Goal: Information Seeking & Learning: Learn about a topic

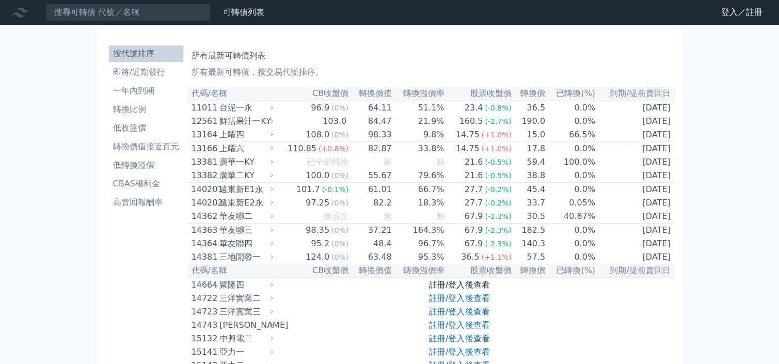
click at [460, 290] on link "註冊/登入後查看" at bounding box center [459, 285] width 60 height 10
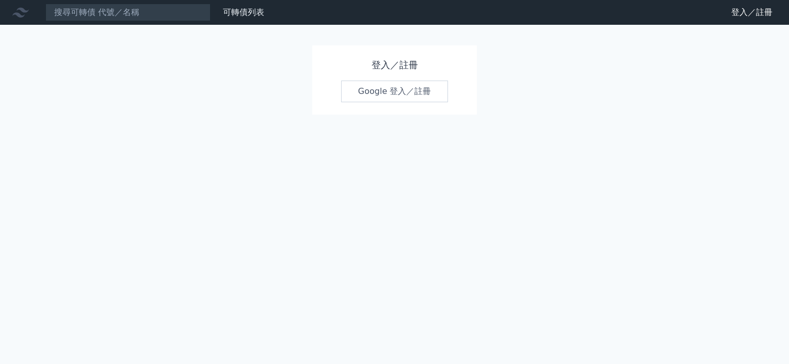
click at [372, 91] on link "Google 登入／註冊" at bounding box center [394, 92] width 107 height 22
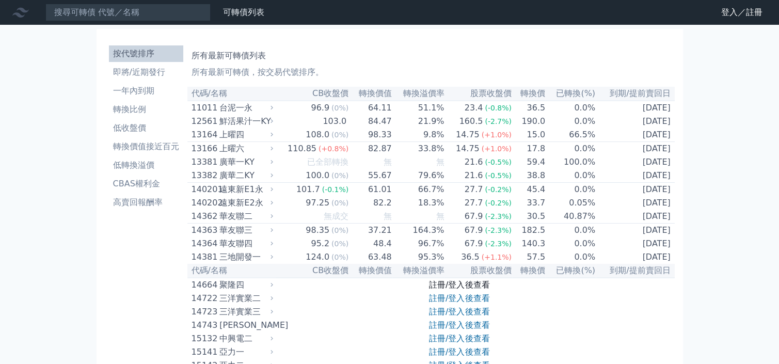
drag, startPoint x: 467, startPoint y: 298, endPoint x: 456, endPoint y: 298, distance: 10.8
click at [456, 290] on link "註冊/登入後查看" at bounding box center [459, 285] width 60 height 10
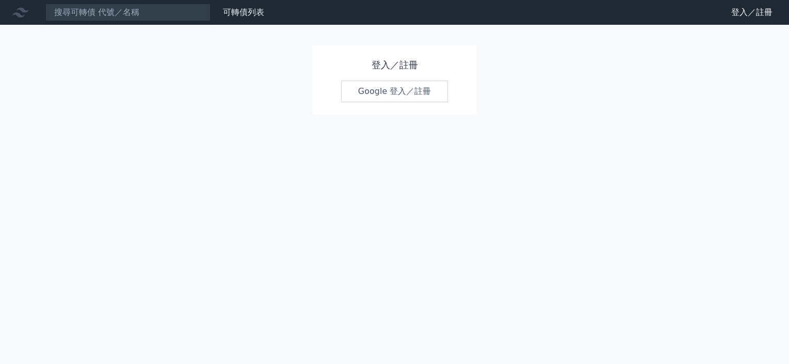
click at [380, 91] on link "Google 登入／註冊" at bounding box center [394, 92] width 107 height 22
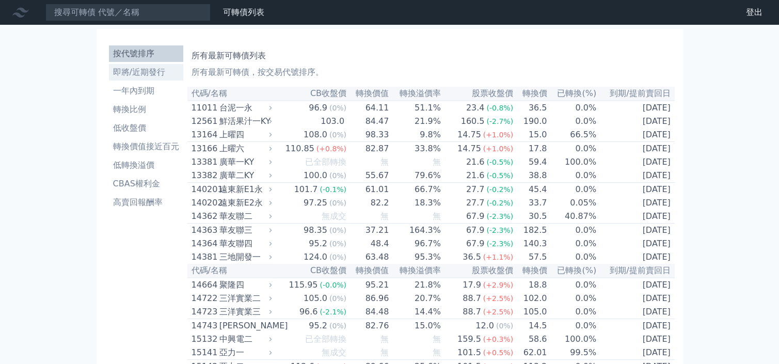
click at [141, 72] on li "即將/近期發行" at bounding box center [146, 72] width 74 height 12
